Goal: Check status: Check status

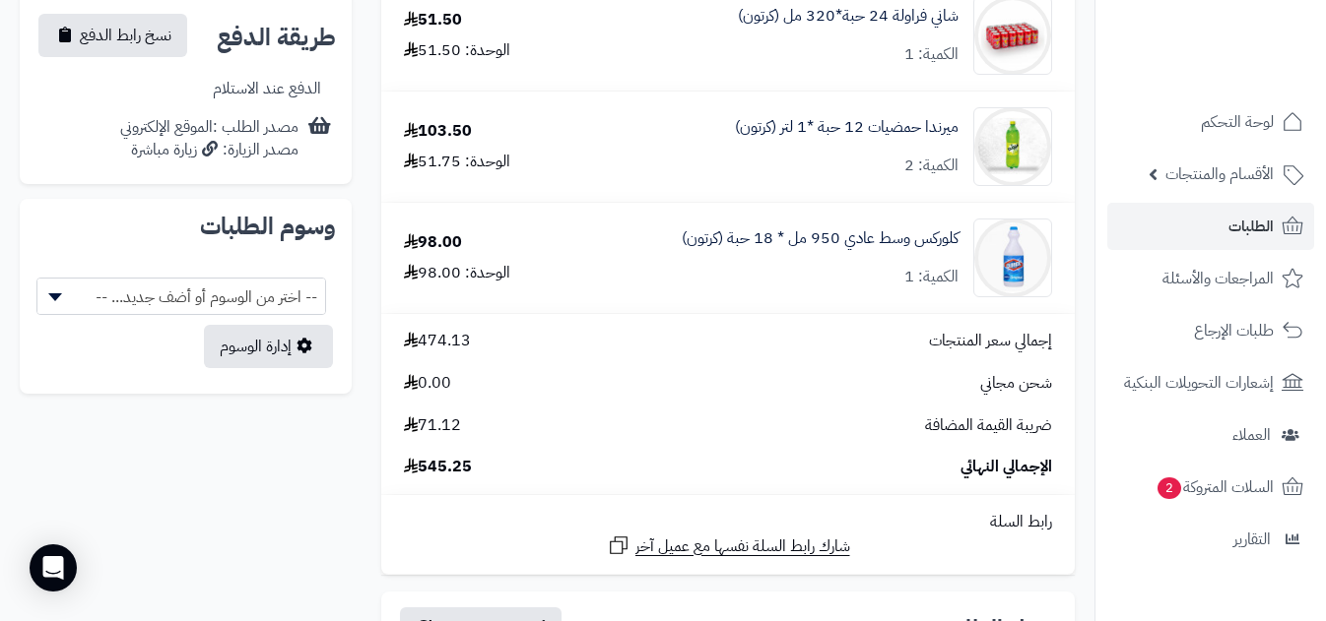
scroll to position [895, 0]
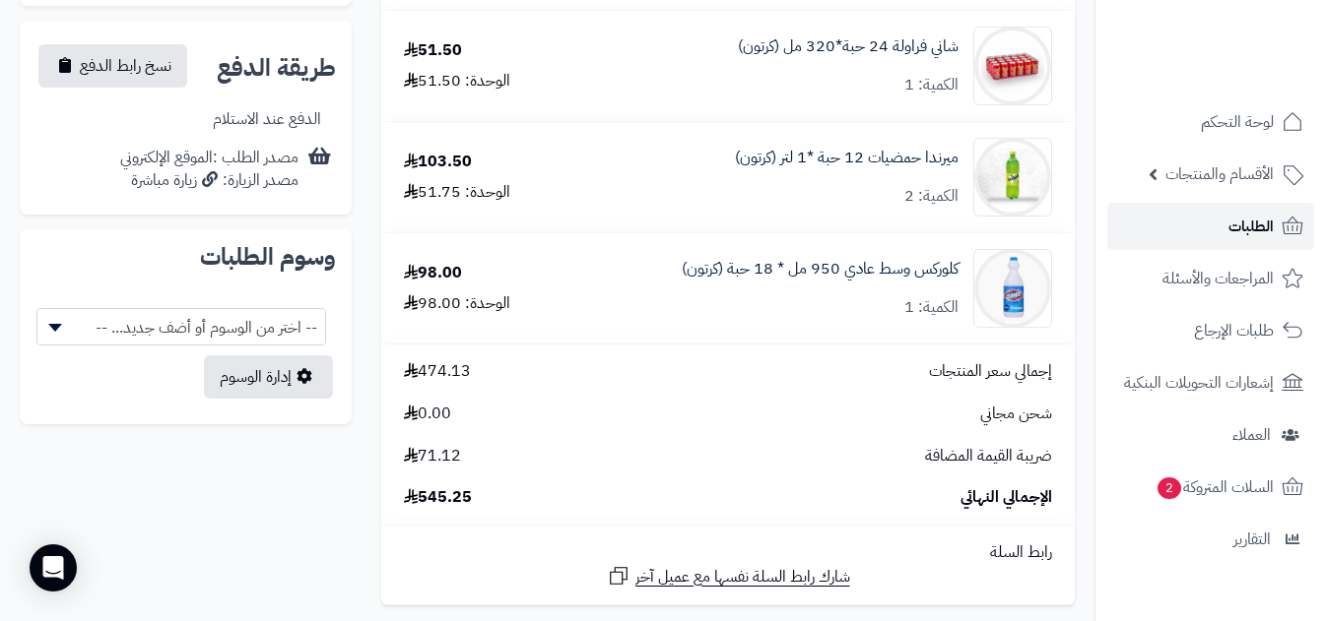
click at [1198, 230] on link "الطلبات" at bounding box center [1210, 226] width 207 height 47
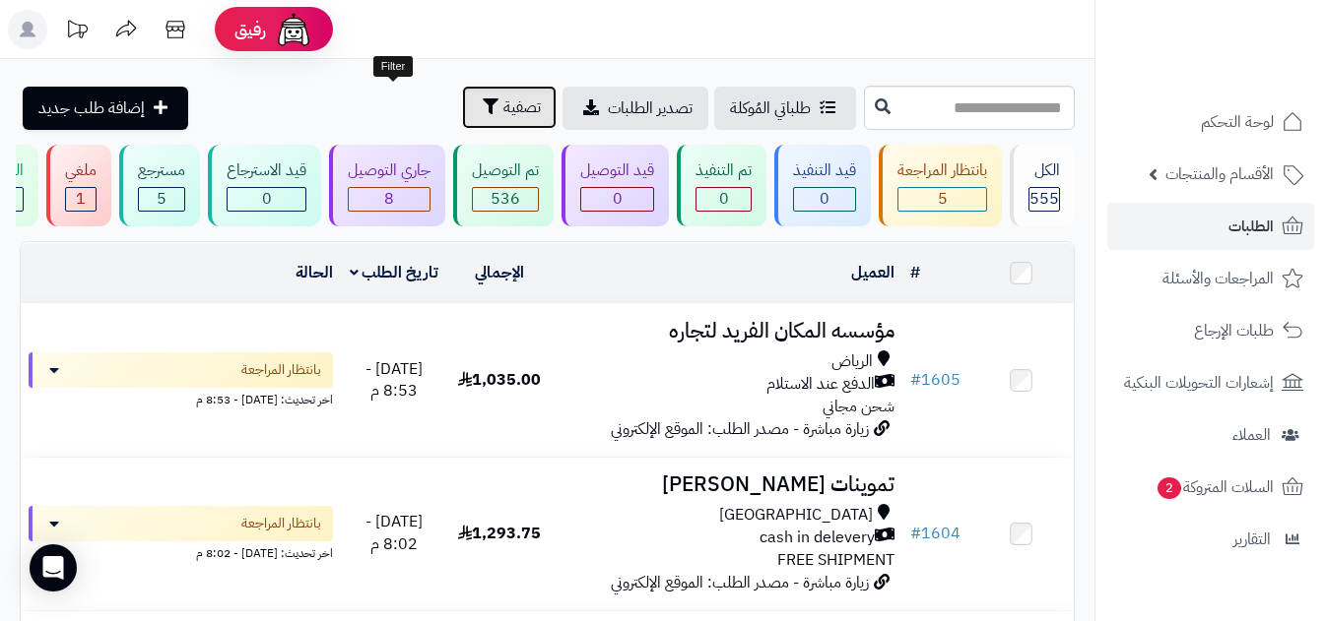
click at [503, 108] on span "تصفية" at bounding box center [521, 108] width 37 height 24
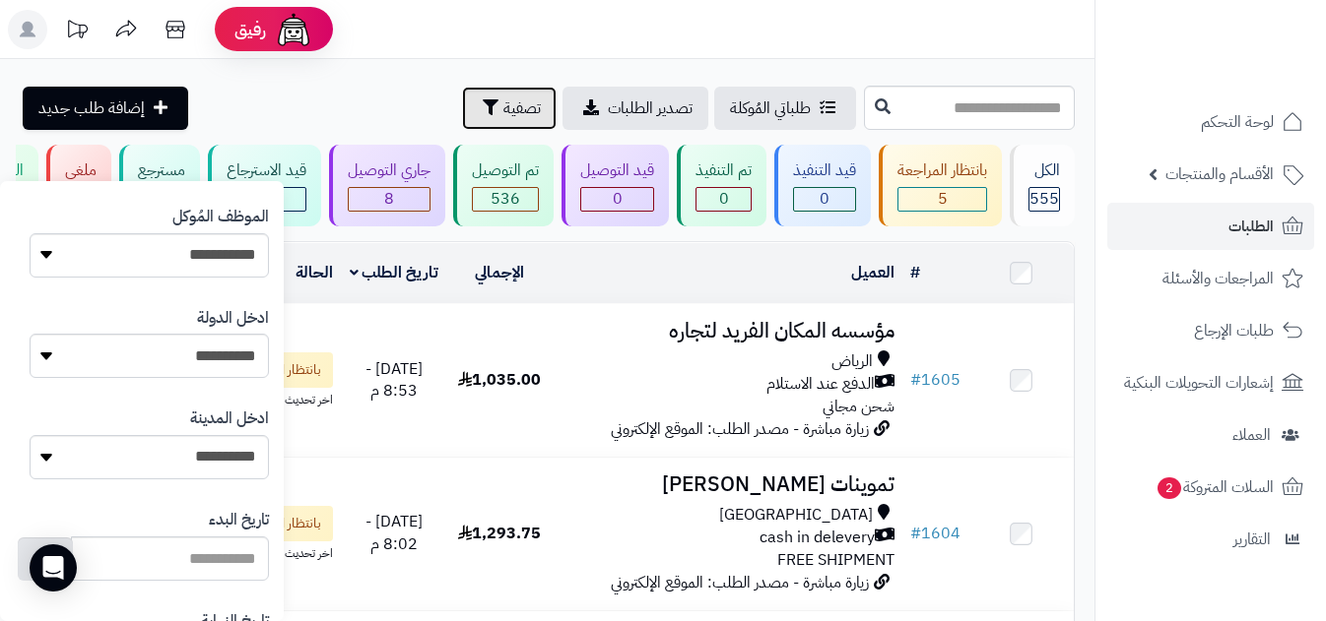
scroll to position [1146, 0]
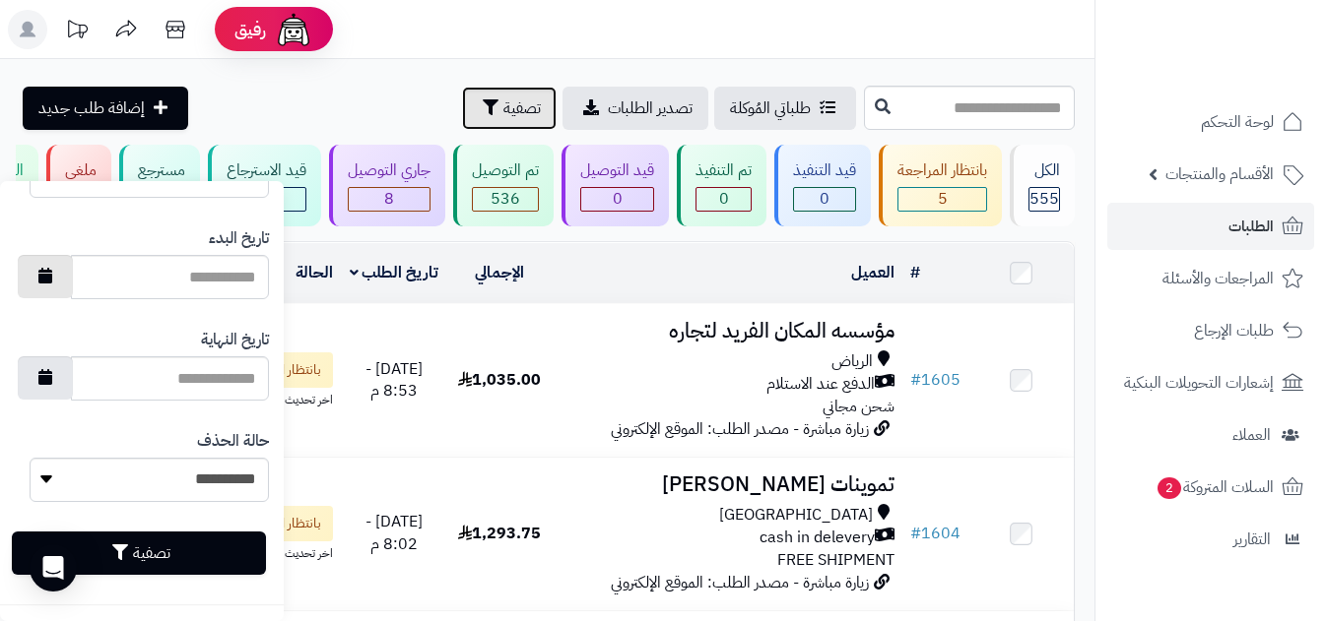
click at [52, 278] on icon "button" at bounding box center [45, 276] width 14 height 16
type input "**********"
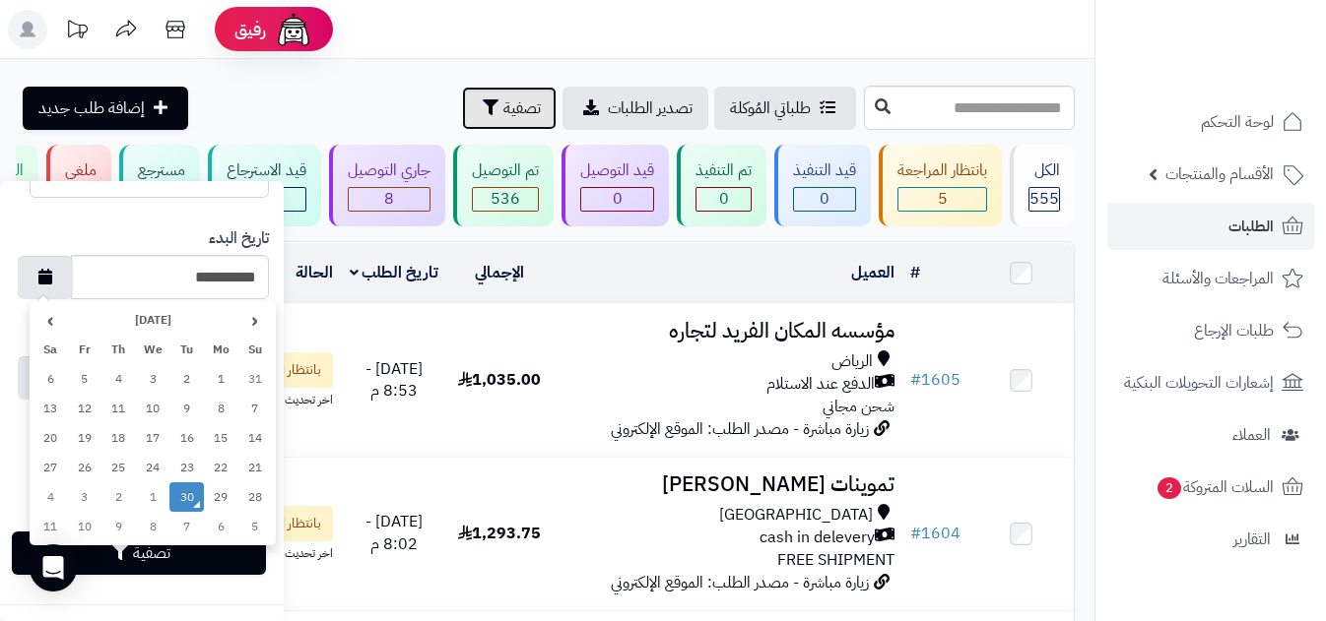
click at [177, 492] on td "30" at bounding box center [186, 498] width 34 height 30
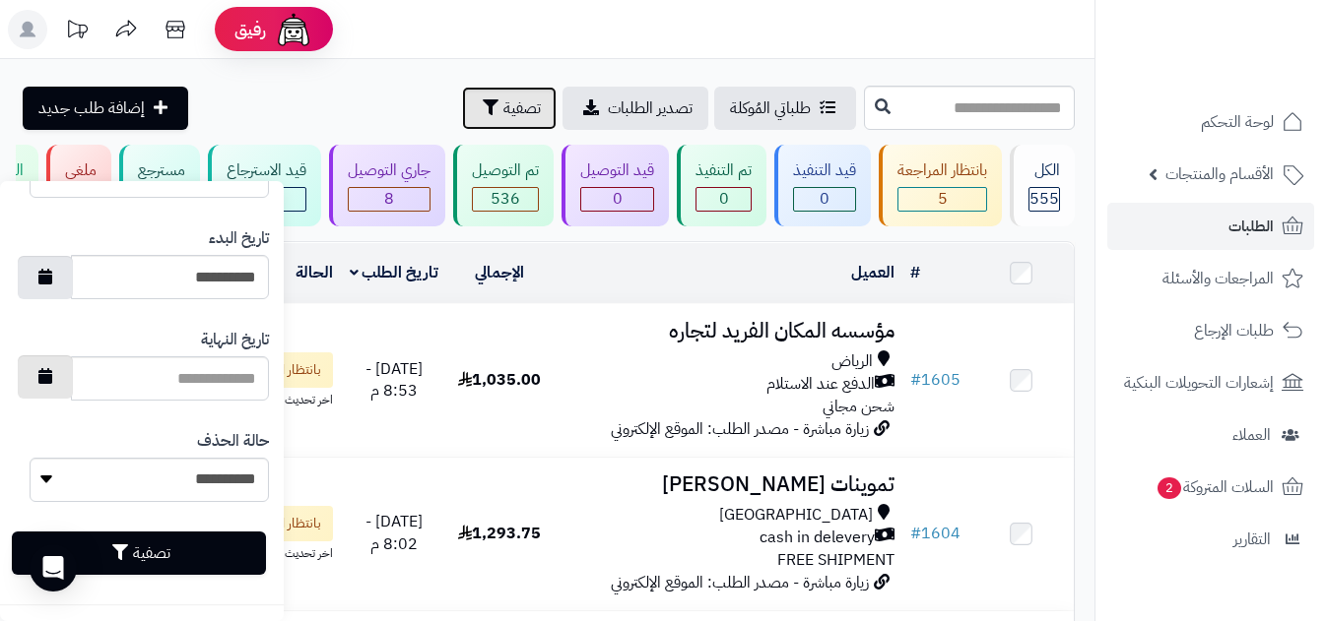
click at [52, 375] on icon "button" at bounding box center [45, 376] width 14 height 16
type input "**********"
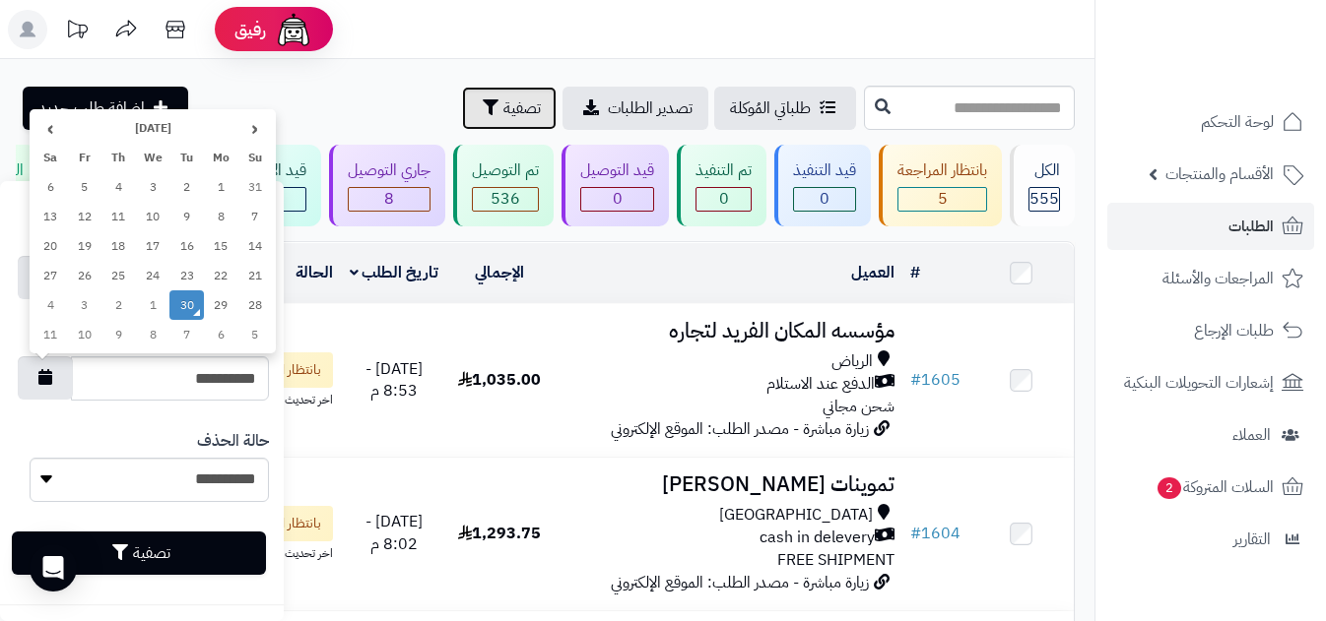
click at [189, 307] on td "30" at bounding box center [186, 306] width 34 height 30
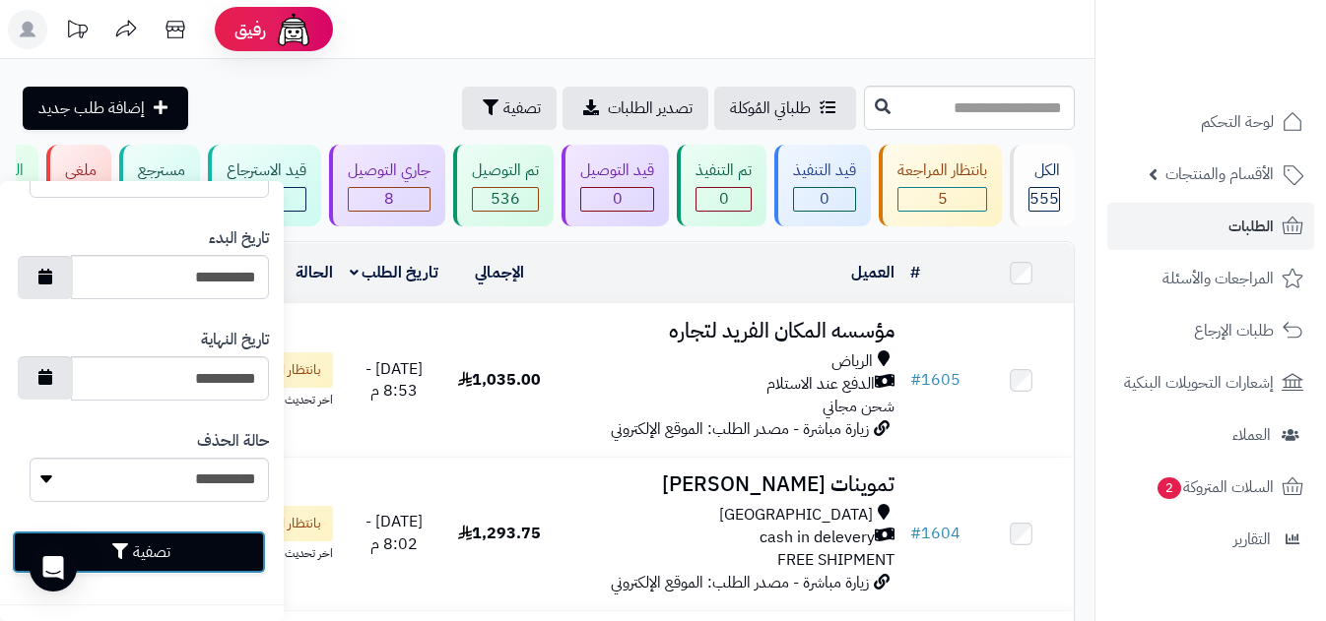
click at [123, 555] on icon "button" at bounding box center [120, 552] width 16 height 16
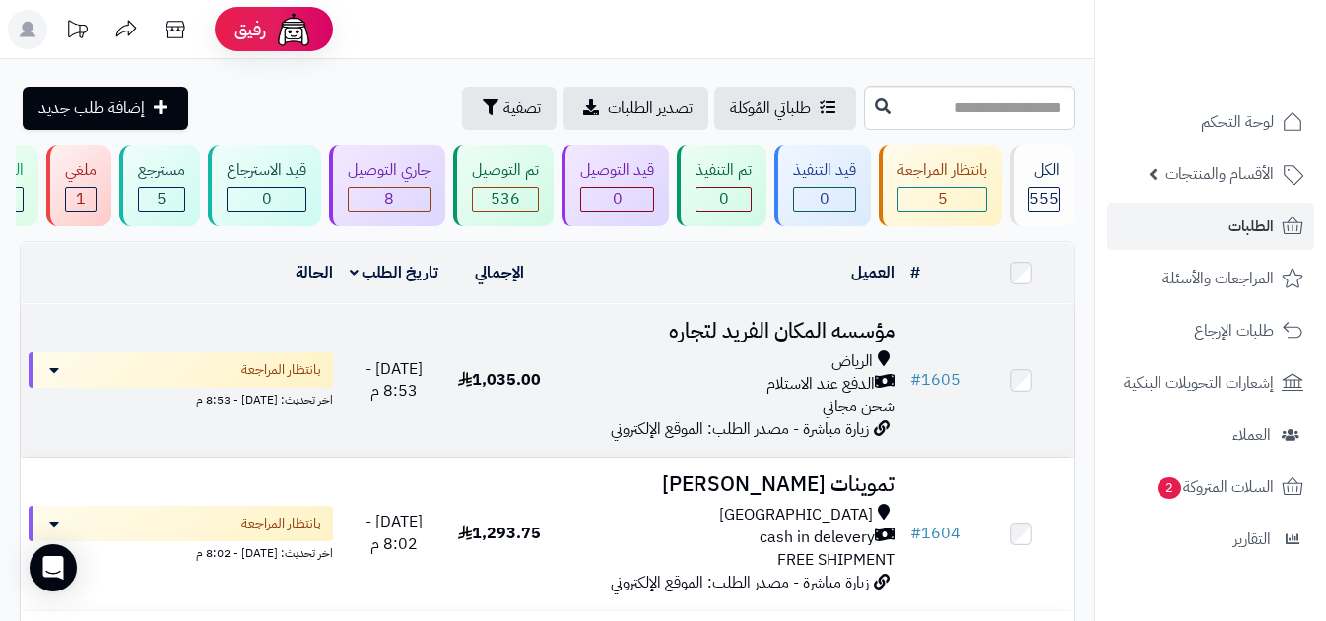
drag, startPoint x: 559, startPoint y: 390, endPoint x: 464, endPoint y: 396, distance: 95.7
click at [464, 396] on tr "# 1605 مؤسسه المكان الفريد لتجاره [PERSON_NAME] عند الاستلام شحن مجاني زيارة مب…" at bounding box center [547, 380] width 1053 height 153
click at [482, 452] on td "1,035.00" at bounding box center [498, 380] width 105 height 153
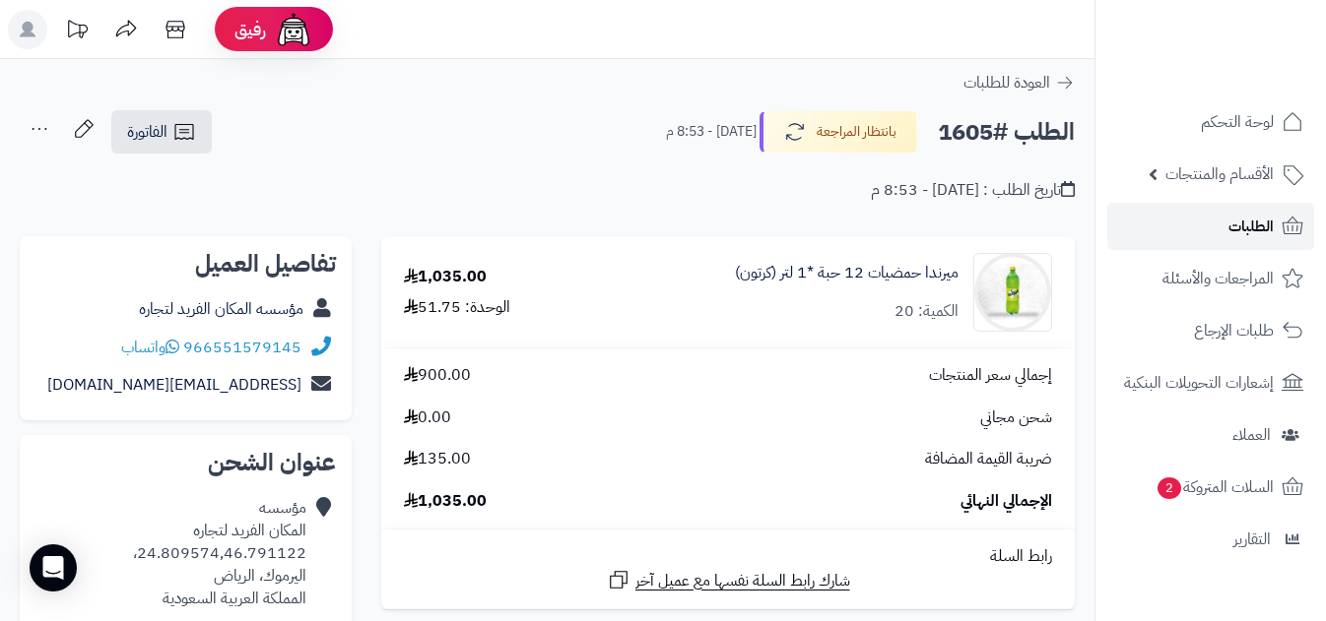
click at [1215, 226] on link "الطلبات" at bounding box center [1210, 226] width 207 height 47
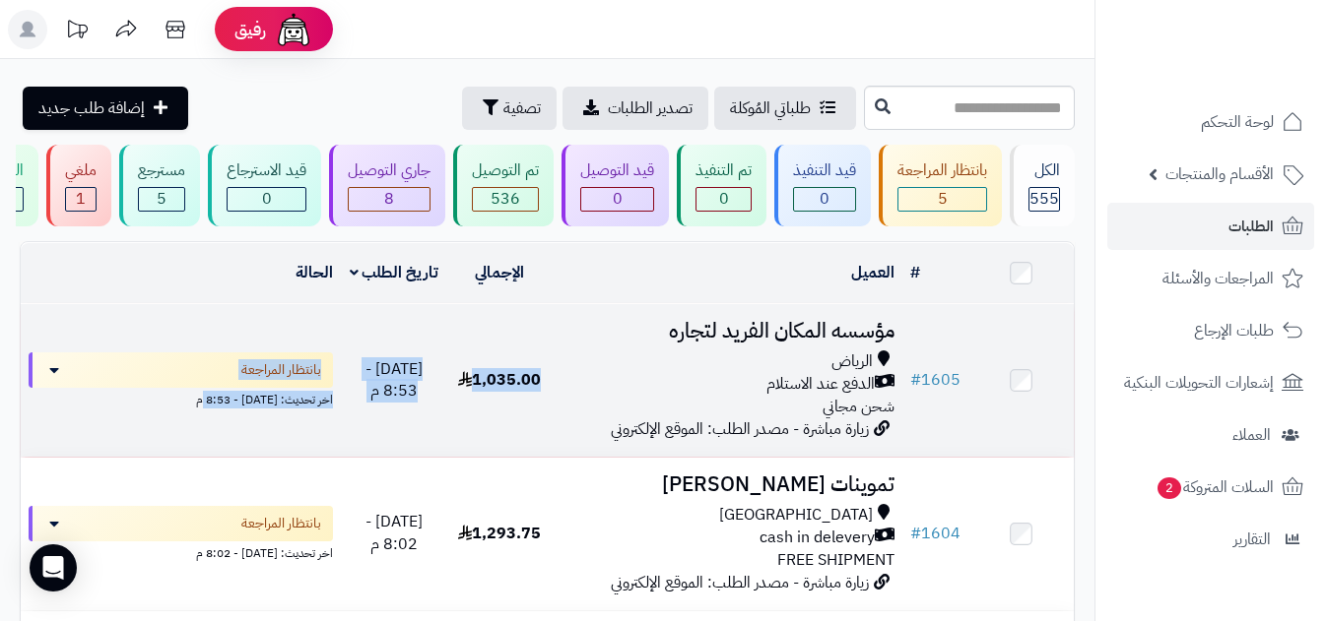
drag, startPoint x: 549, startPoint y: 388, endPoint x: 117, endPoint y: 407, distance: 431.7
click at [117, 407] on tr "# 1605 مؤسسه المكان الفريد لتجاره [PERSON_NAME] عند الاستلام شحن مجاني زيارة مب…" at bounding box center [547, 380] width 1053 height 153
click at [178, 441] on td "بانتظار المراجعة اخر تحديث: [DATE] - 8:53 م" at bounding box center [181, 380] width 320 height 153
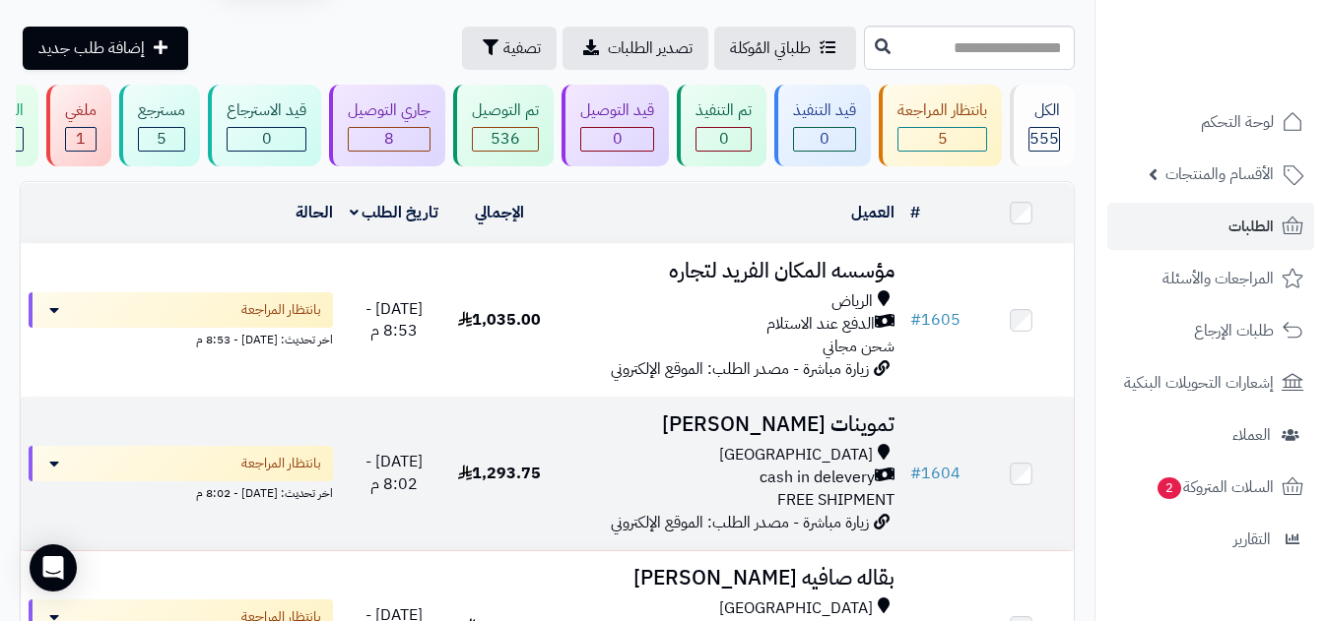
scroll to position [97, 0]
